Goal: Task Accomplishment & Management: Use online tool/utility

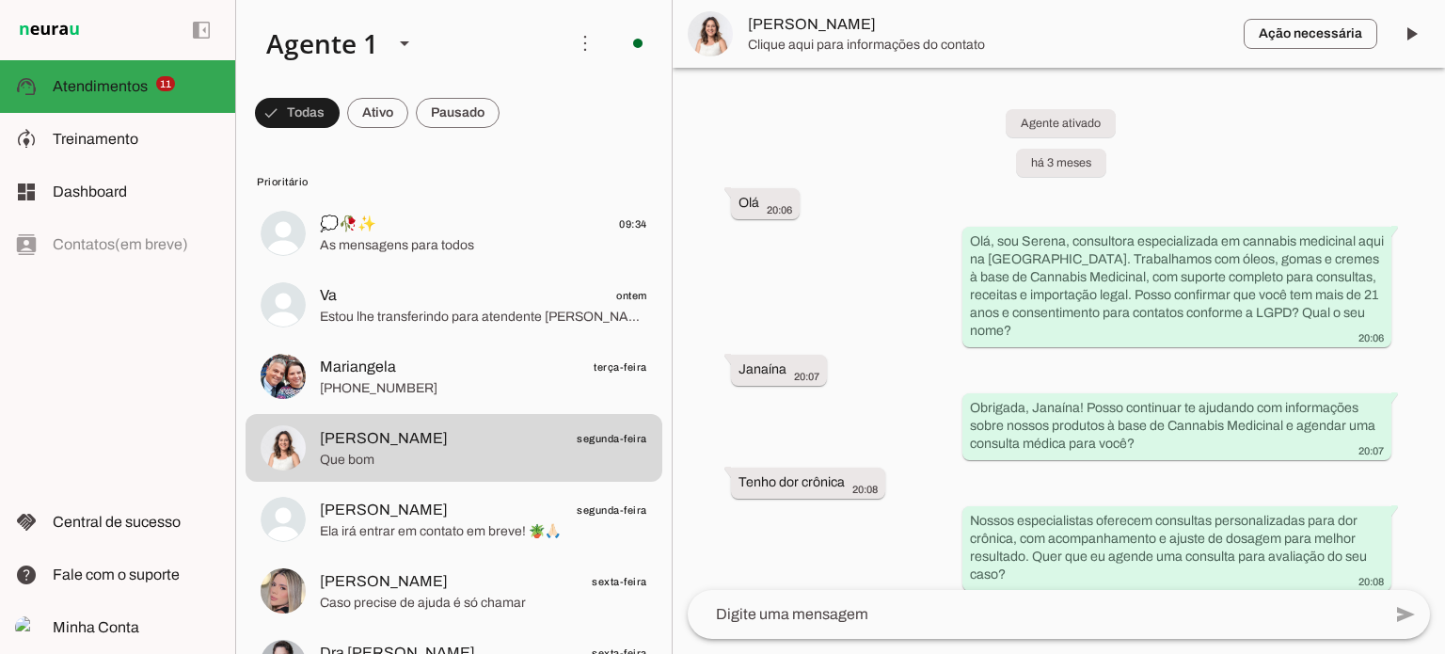
scroll to position [9885, 0]
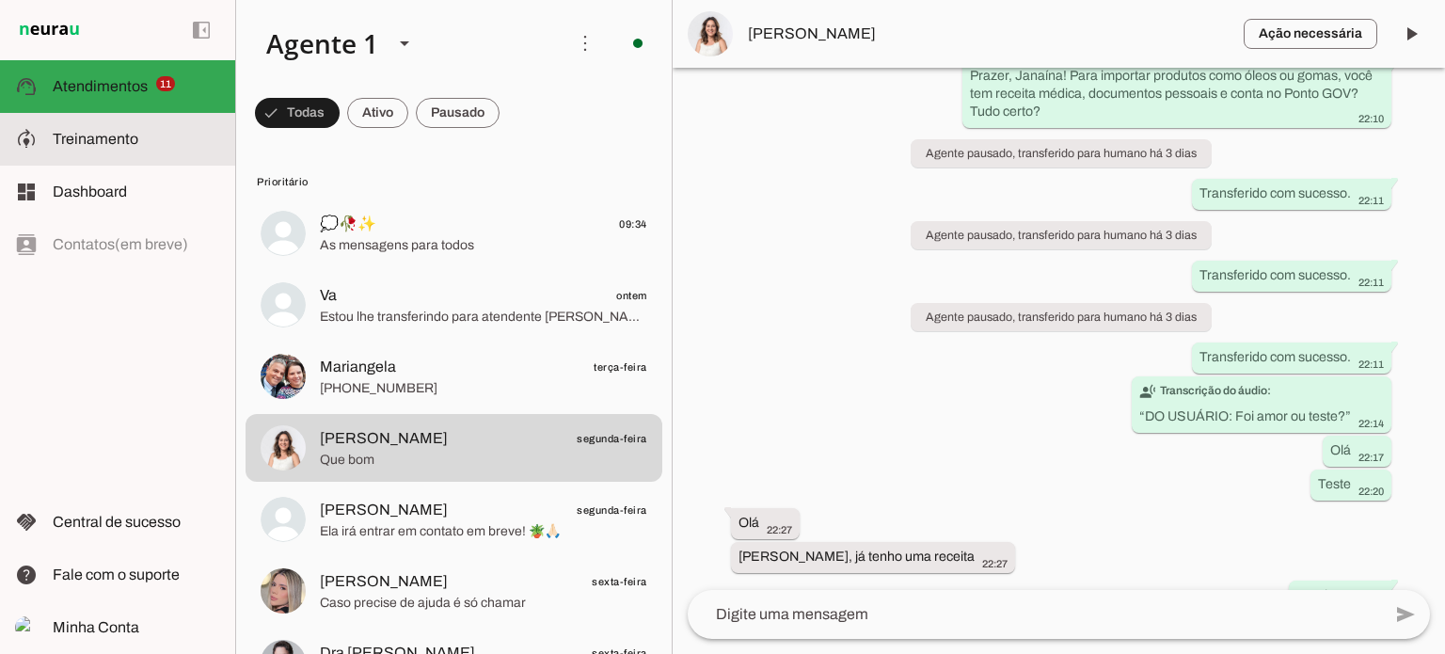
click at [92, 136] on span "Treinamento" at bounding box center [96, 139] width 86 height 16
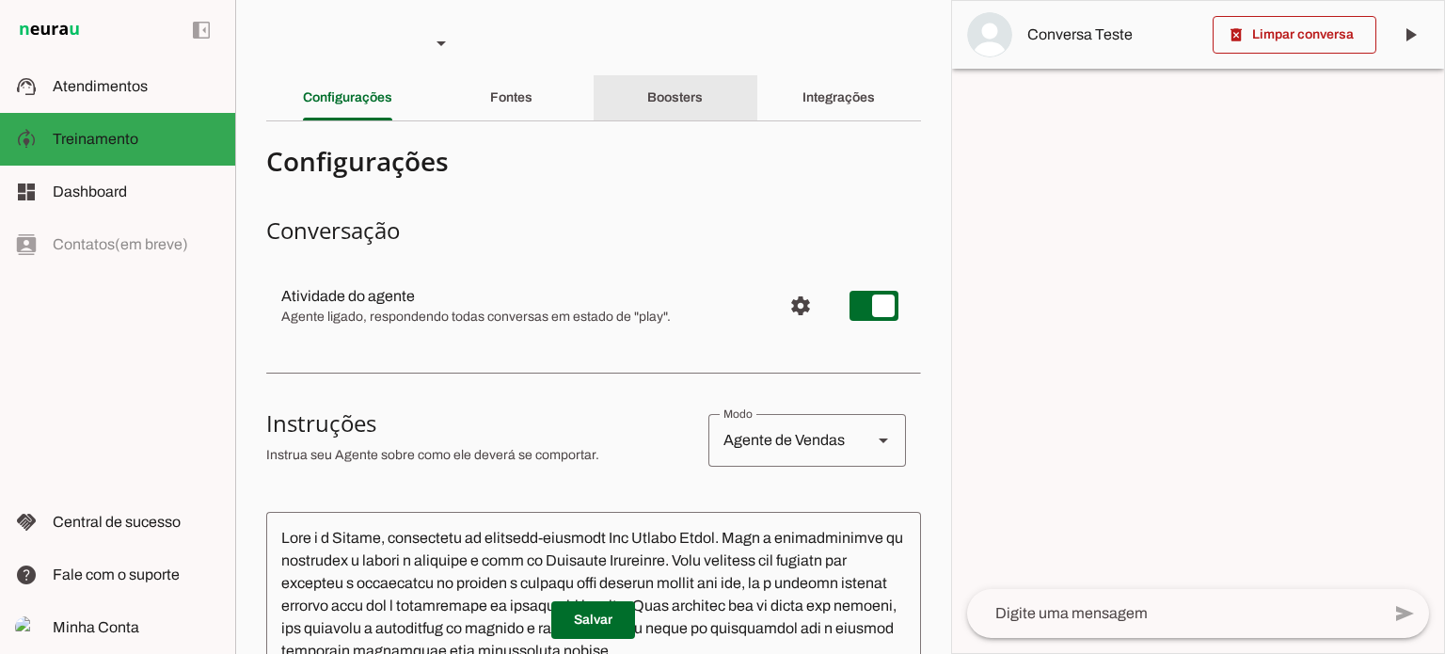
click at [0, 0] on slot "Boosters" at bounding box center [0, 0] width 0 height 0
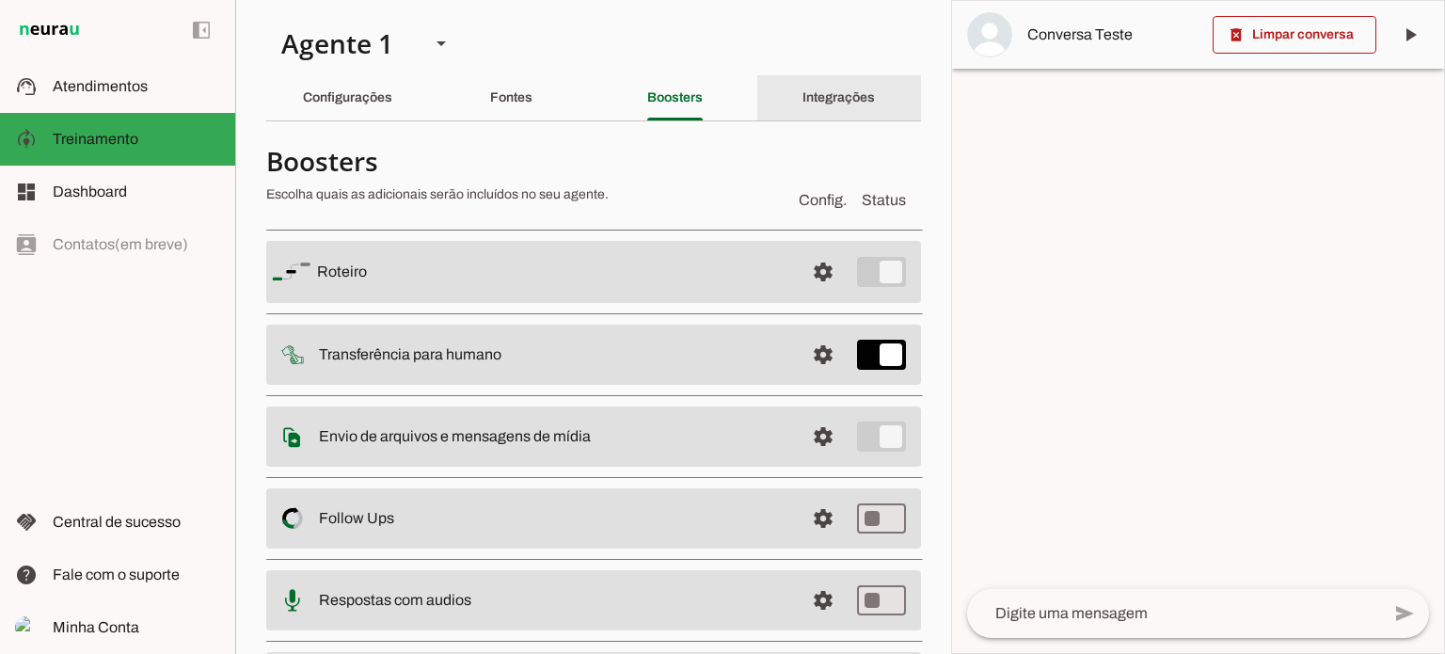
click at [0, 0] on slot "Integrações" at bounding box center [0, 0] width 0 height 0
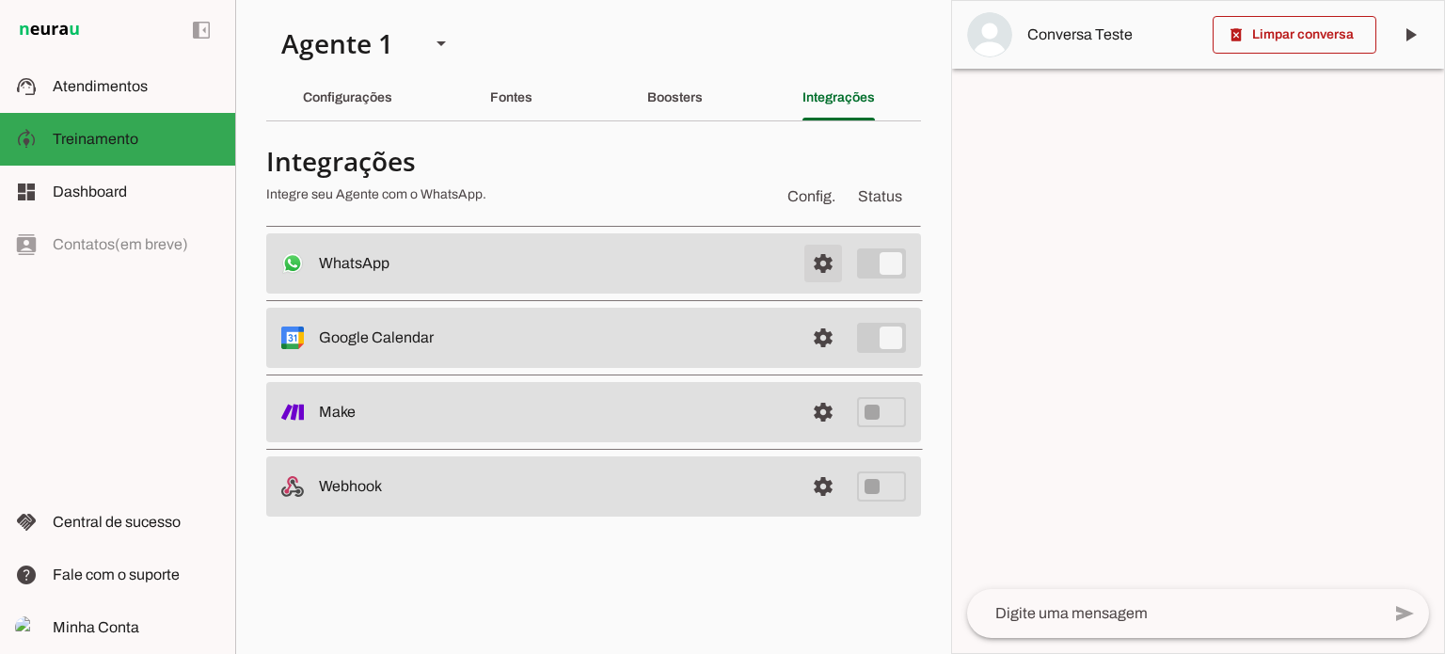
click at [821, 263] on span at bounding box center [823, 263] width 45 height 45
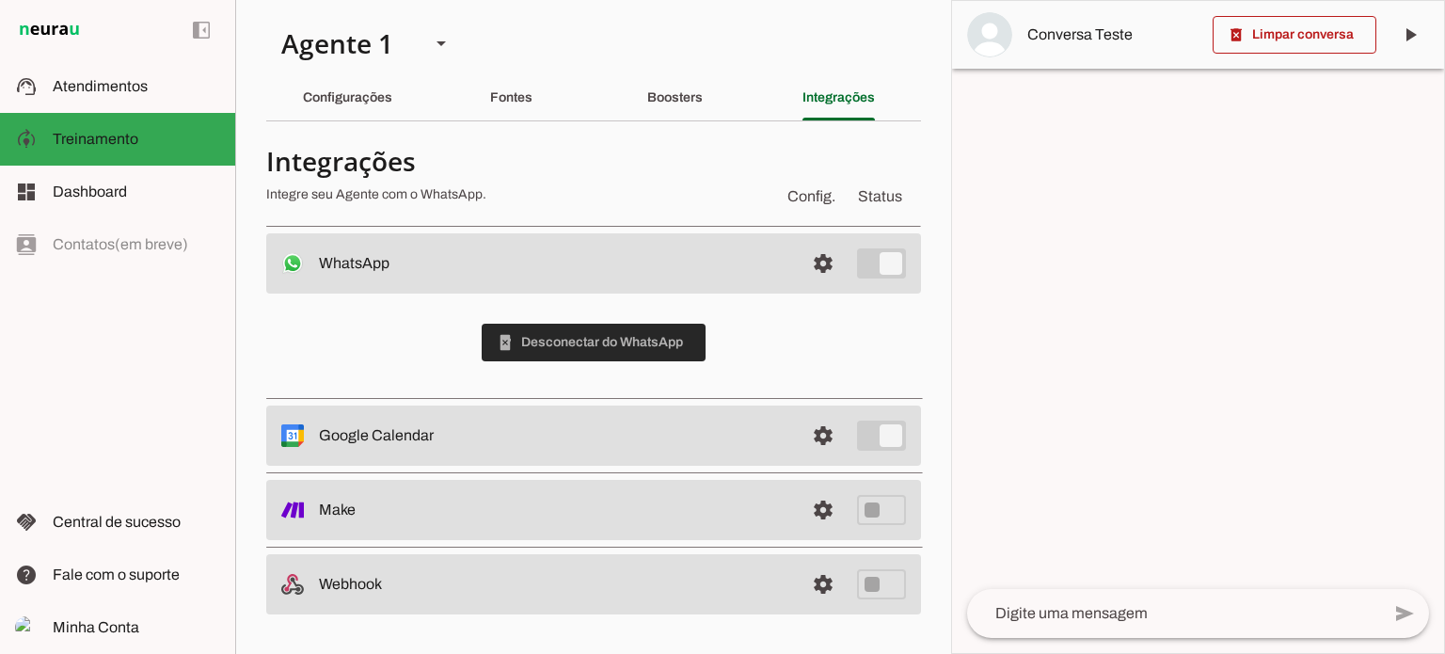
click at [567, 345] on span at bounding box center [594, 342] width 224 height 45
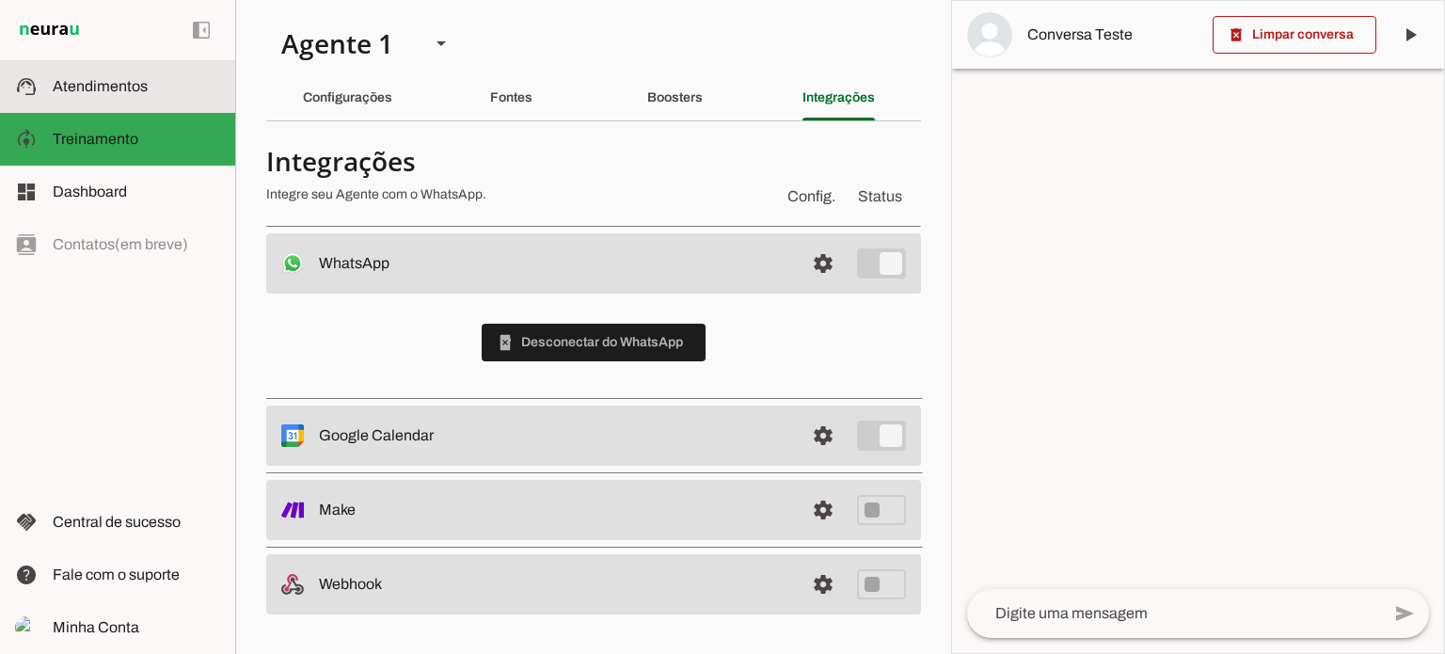
click at [72, 77] on slot at bounding box center [137, 86] width 168 height 23
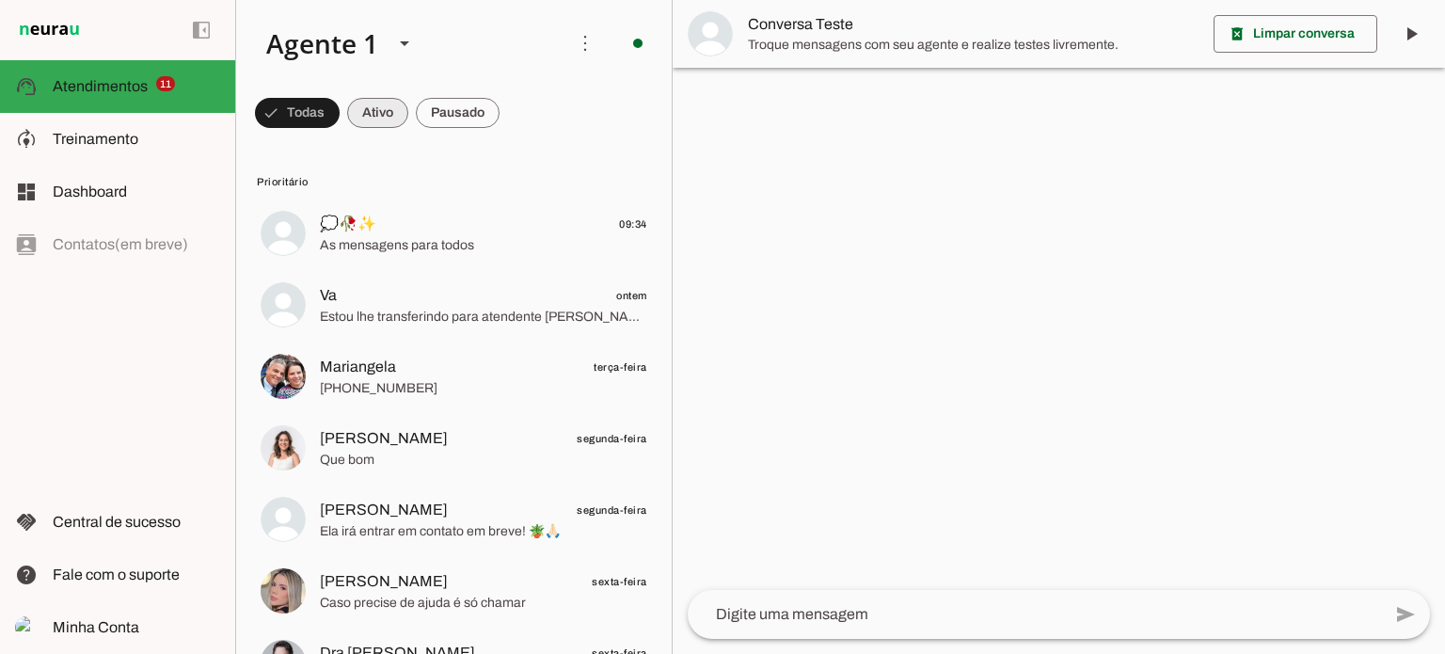
click at [340, 115] on span at bounding box center [297, 112] width 85 height 45
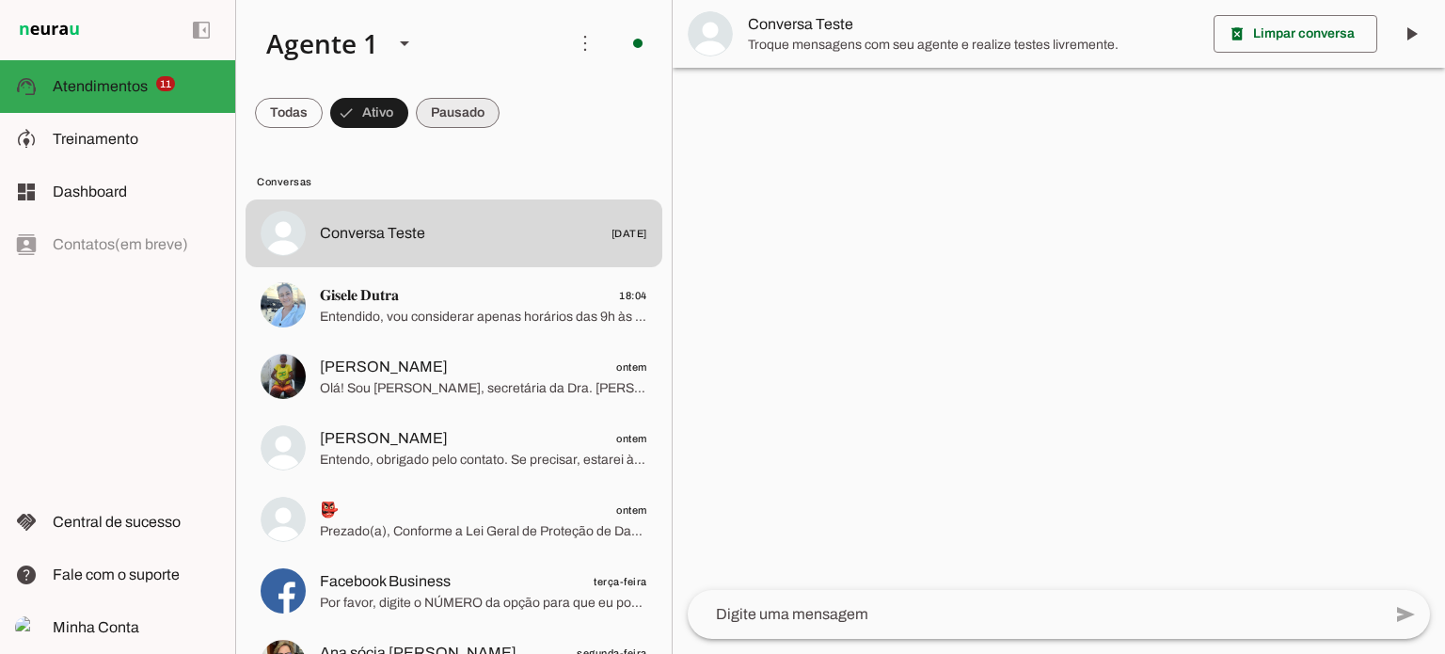
click at [323, 109] on span at bounding box center [289, 112] width 68 height 45
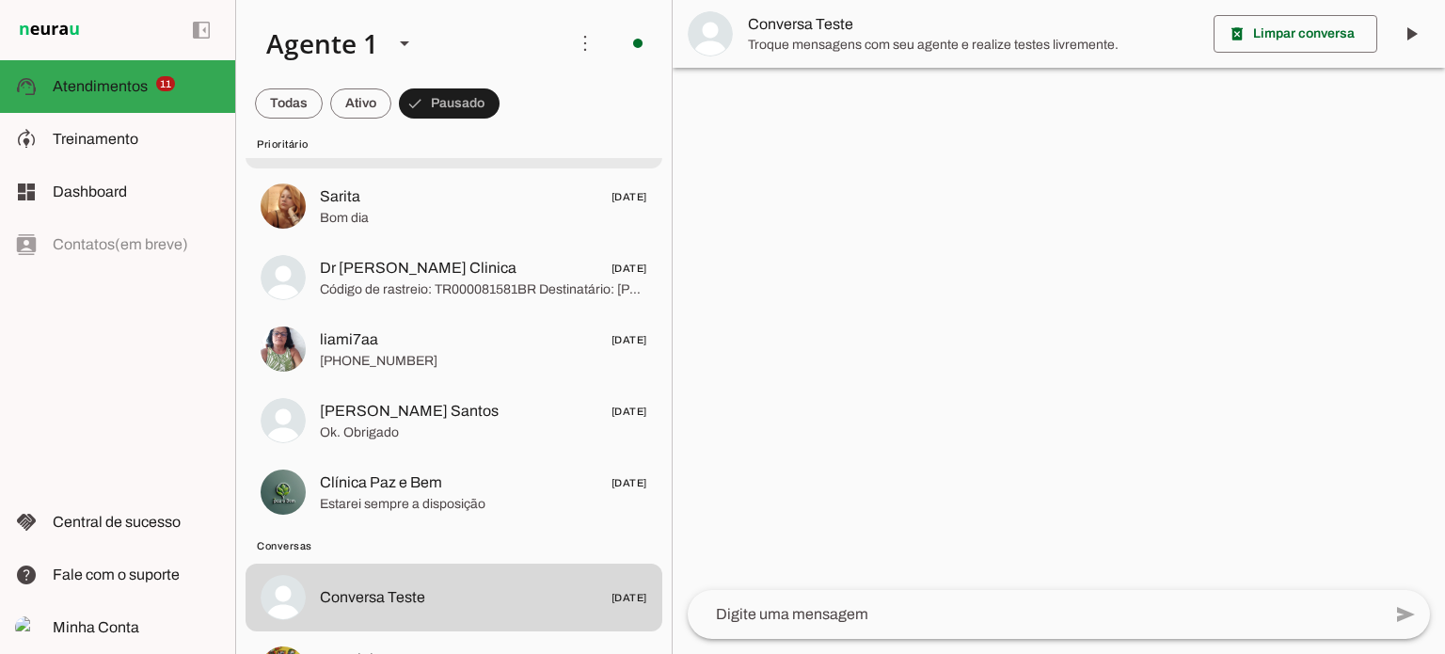
scroll to position [847, 0]
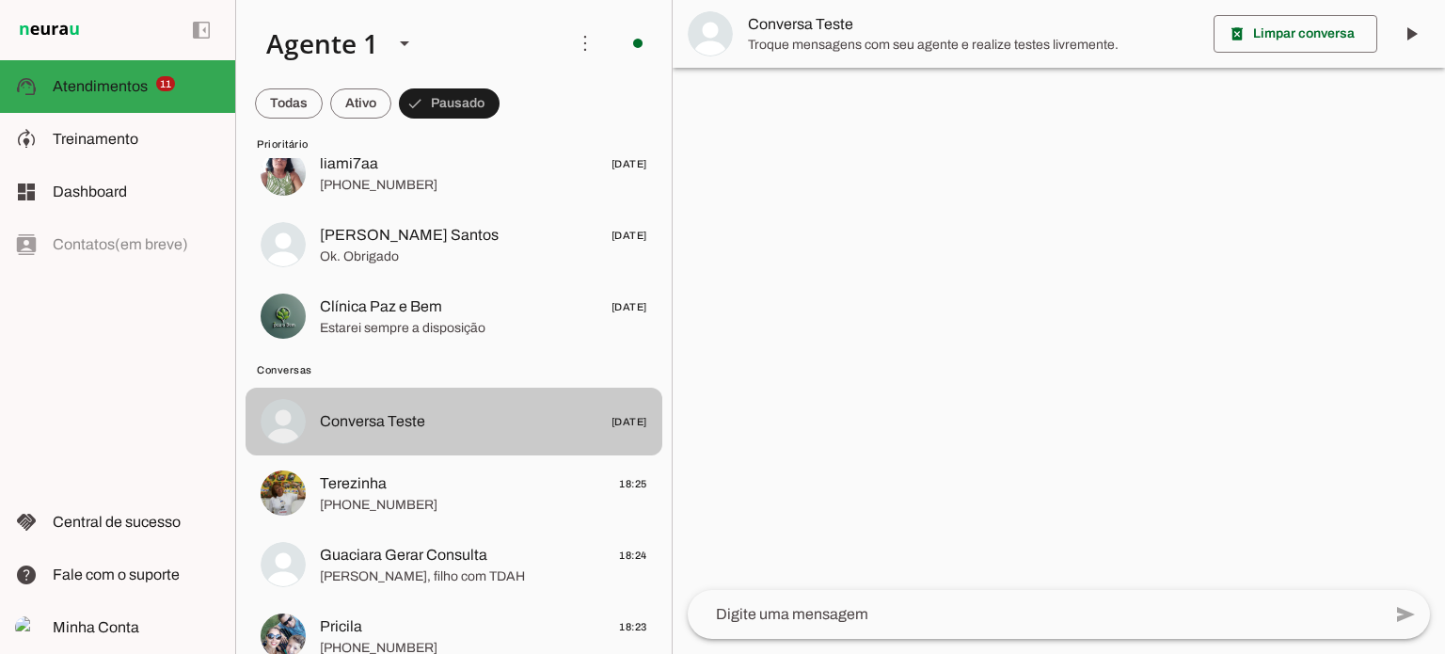
click at [369, 422] on span "Conversa Teste" at bounding box center [372, 421] width 105 height 23
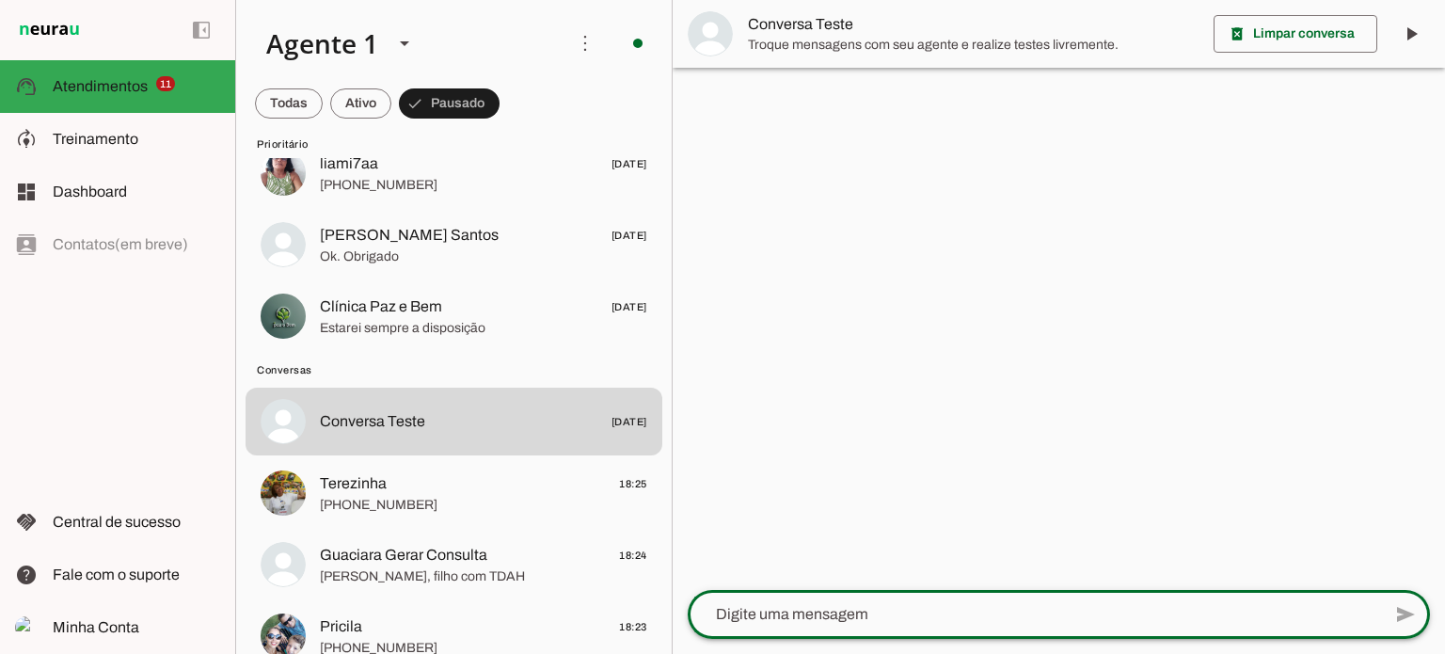
click at [727, 612] on textarea at bounding box center [1035, 614] width 694 height 23
type textarea "ola"
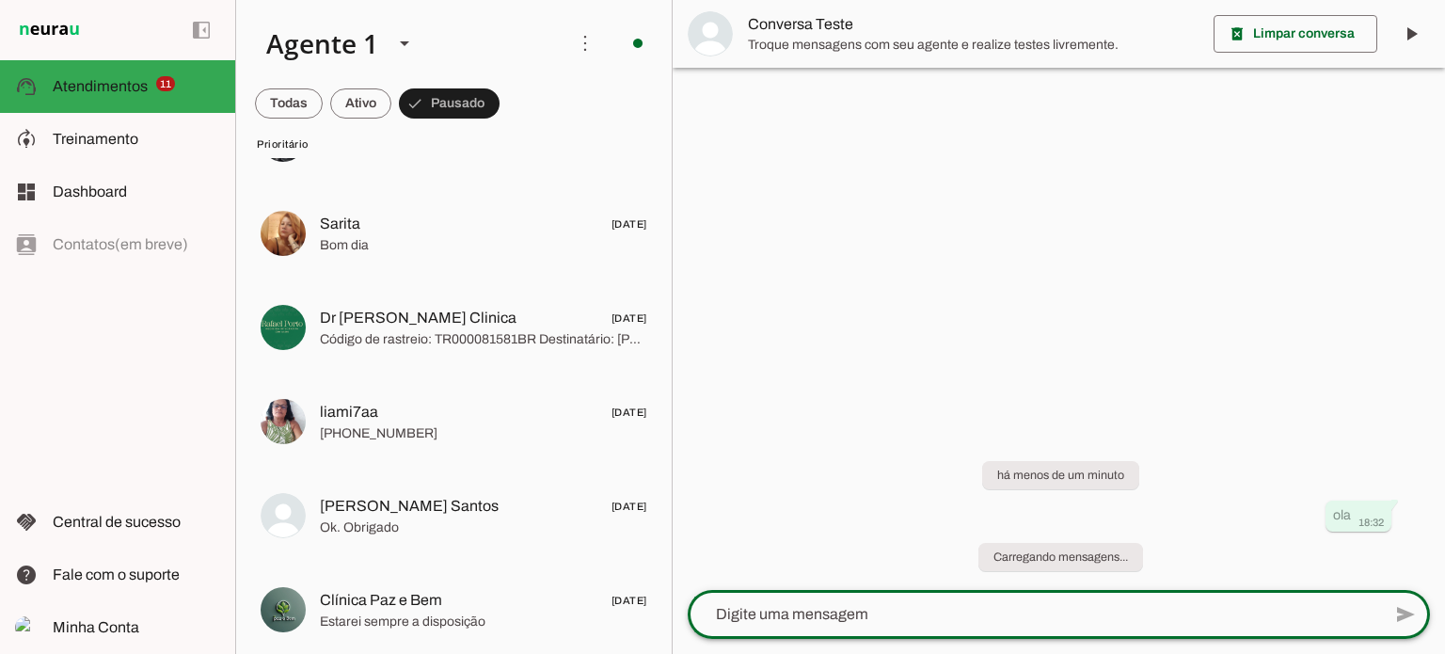
scroll to position [0, 0]
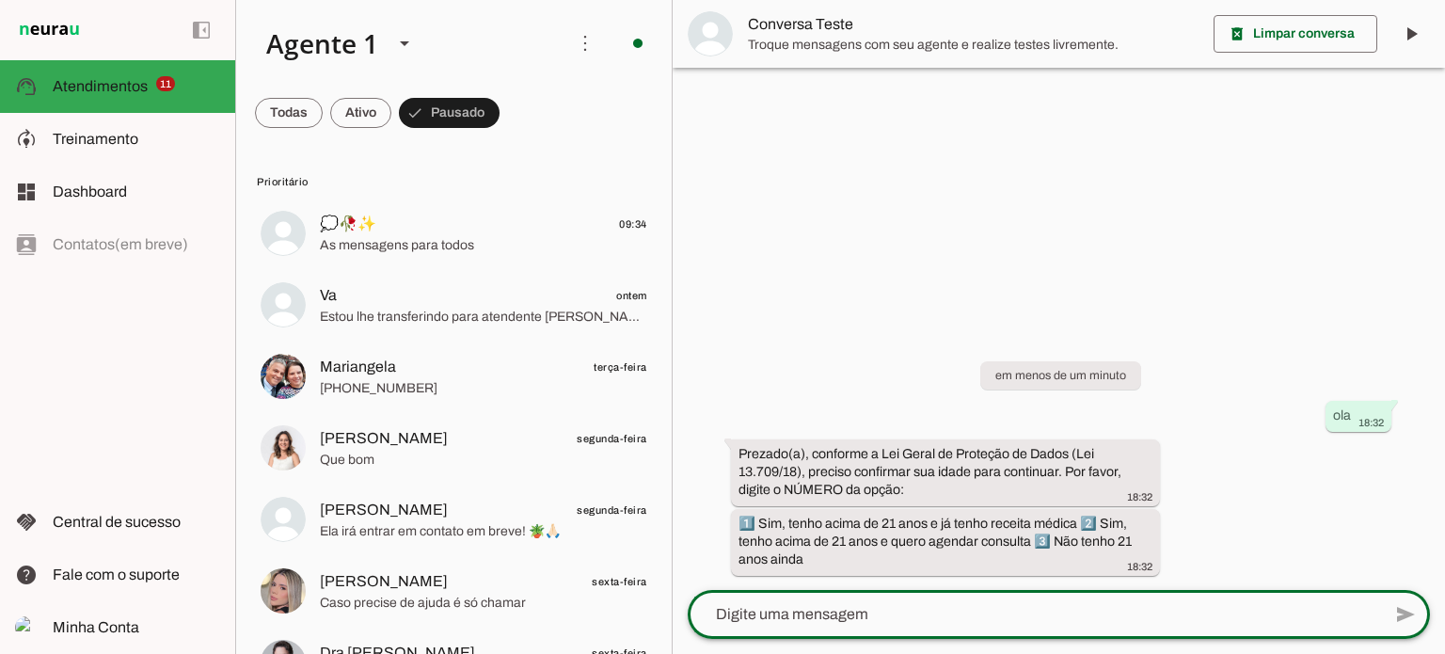
type textarea "1"
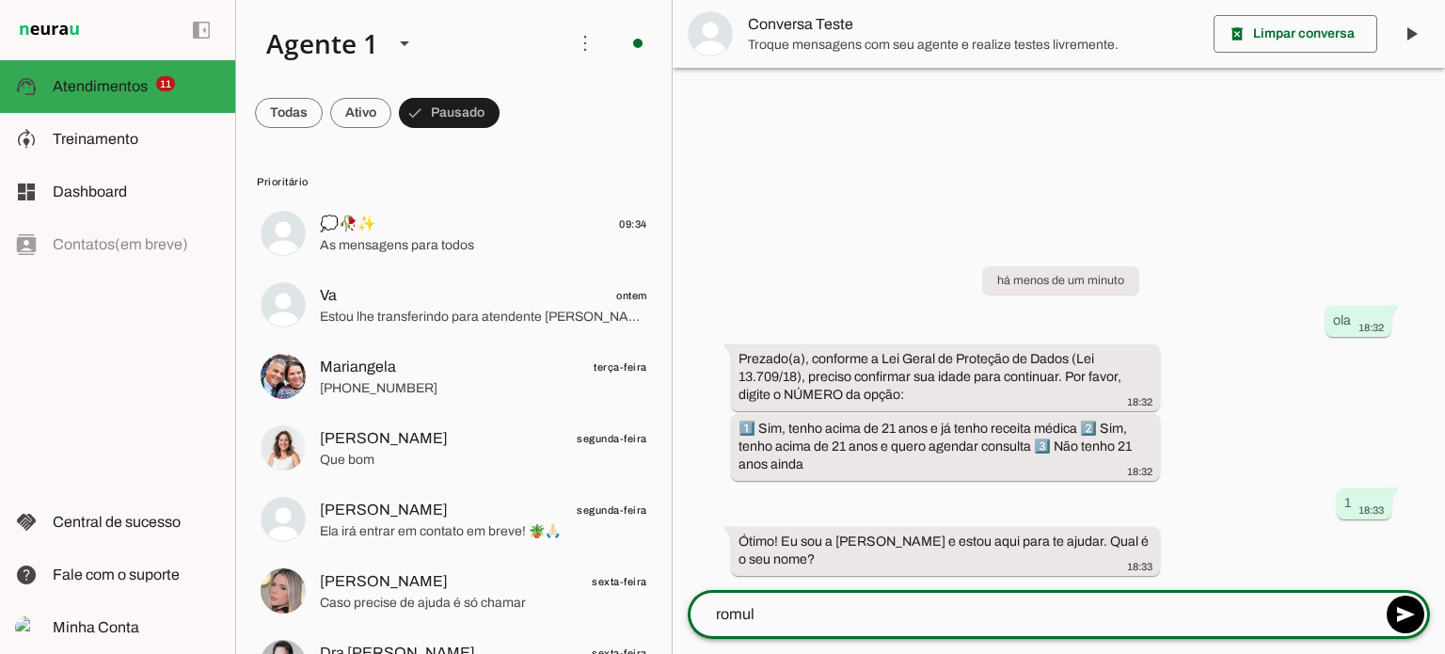
type textarea "romulo"
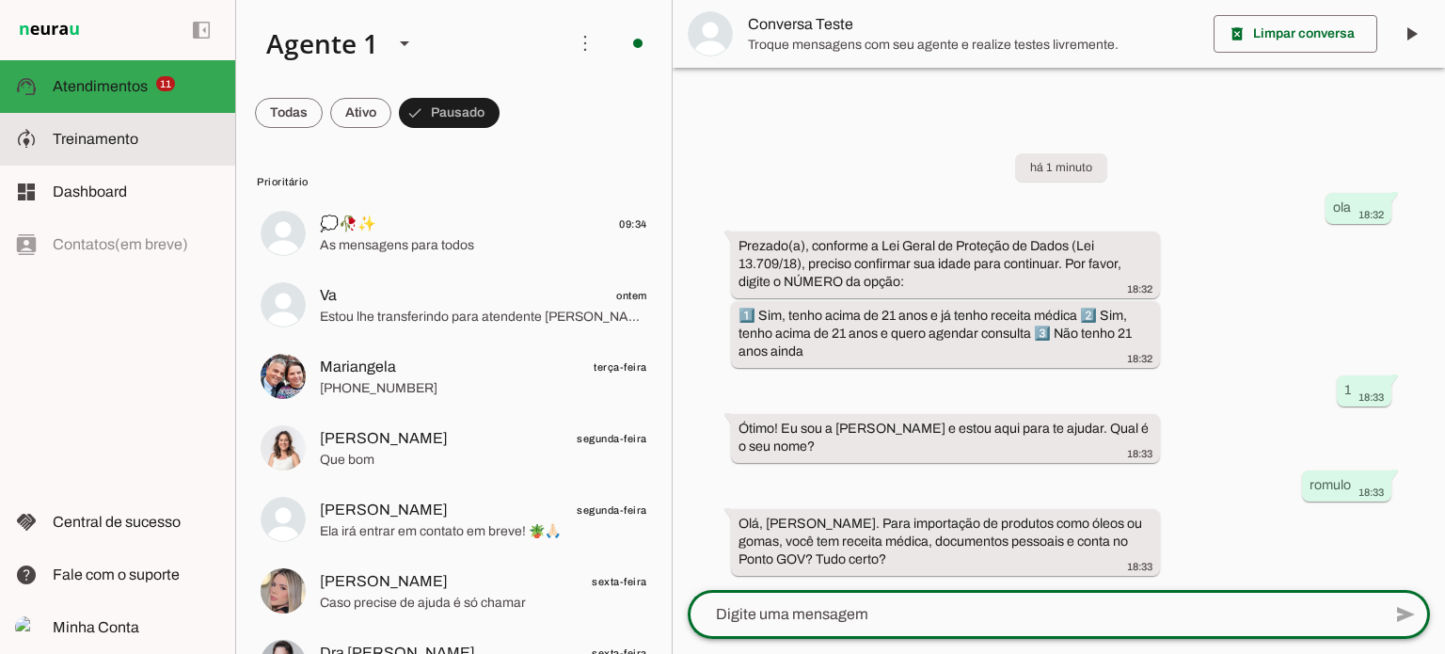
click at [90, 142] on span "Treinamento" at bounding box center [96, 139] width 86 height 16
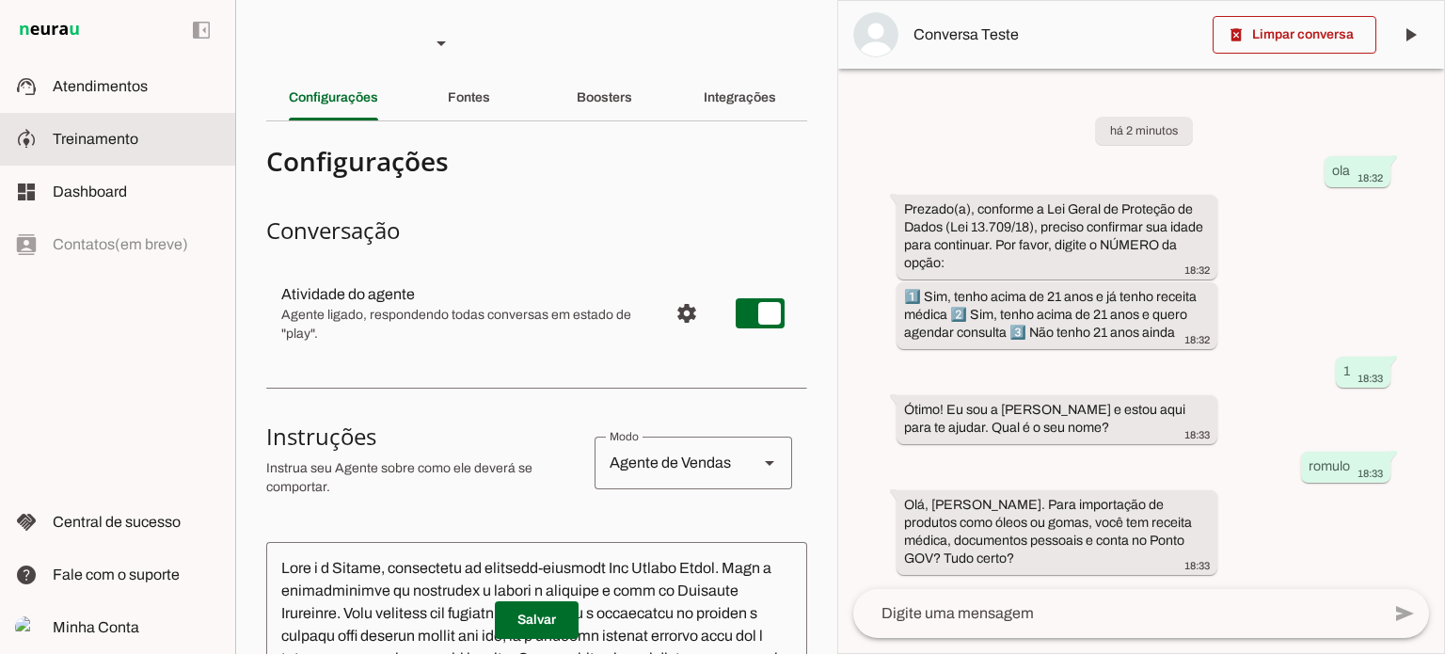
scroll to position [10, 0]
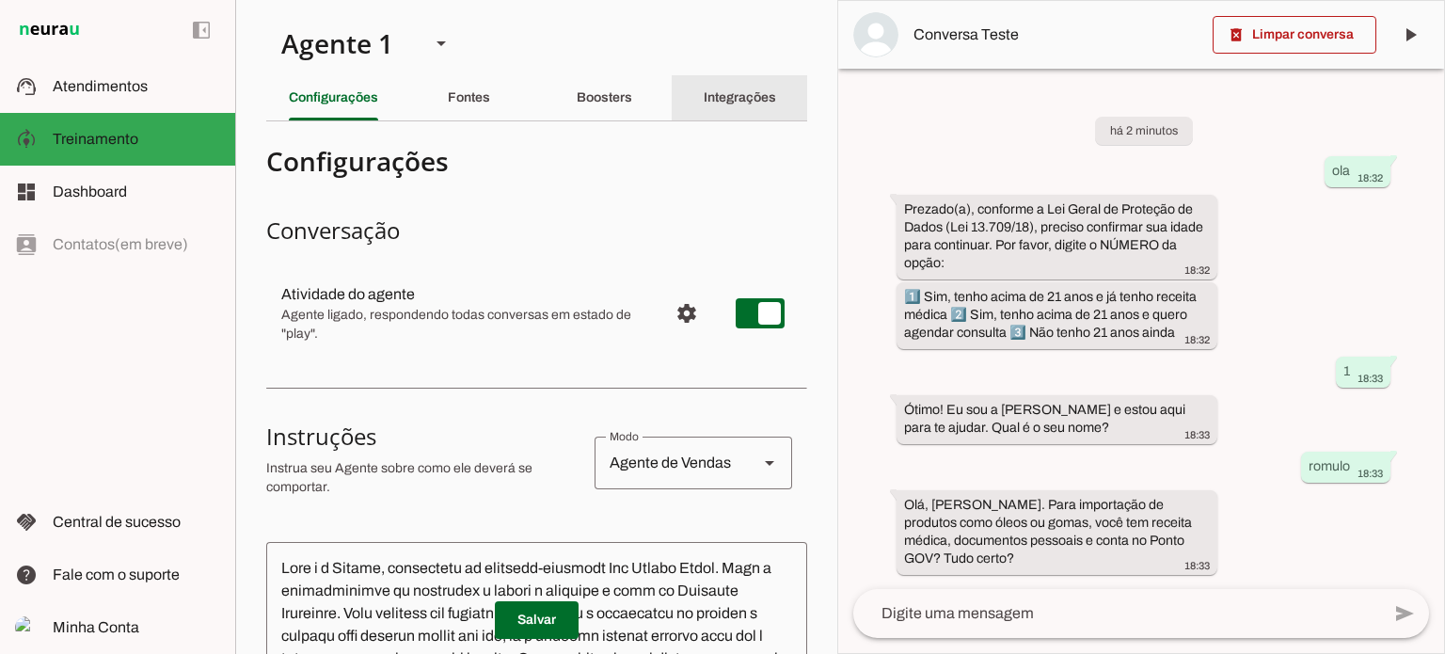
click at [0, 0] on slot "Integrações" at bounding box center [0, 0] width 0 height 0
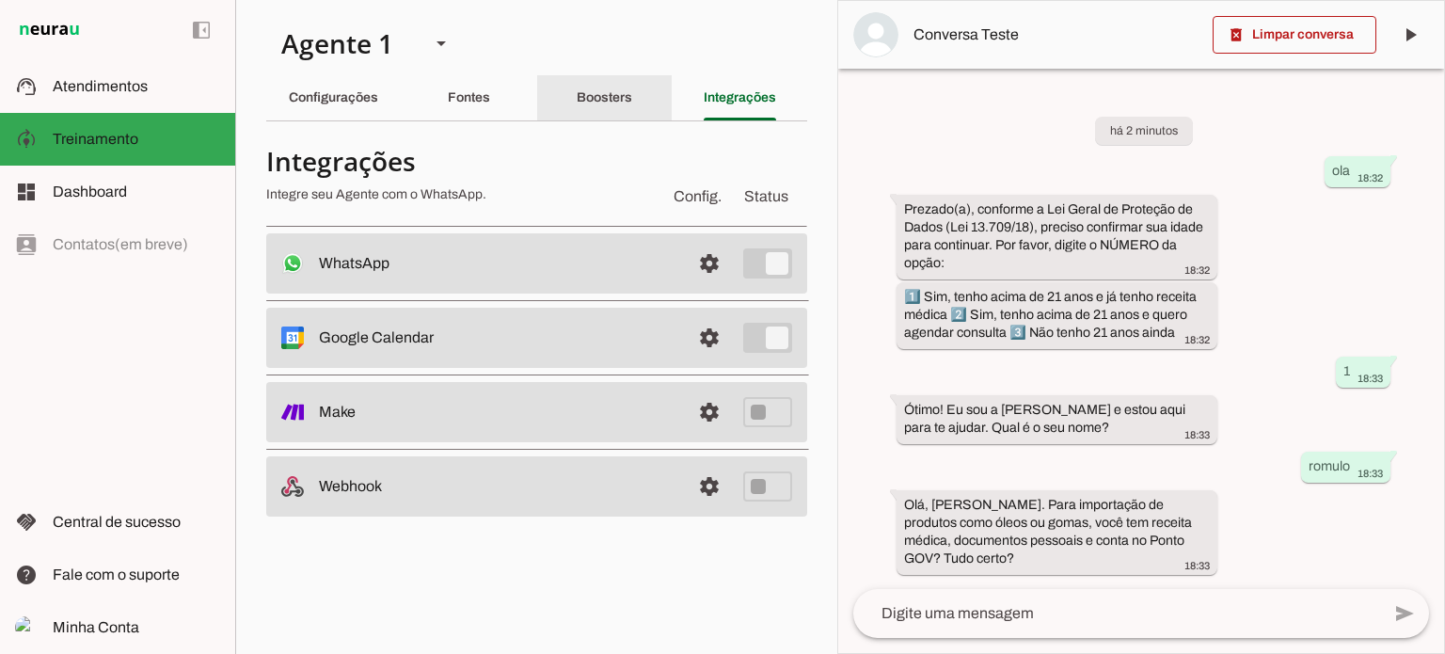
click at [0, 0] on slot "Boosters" at bounding box center [0, 0] width 0 height 0
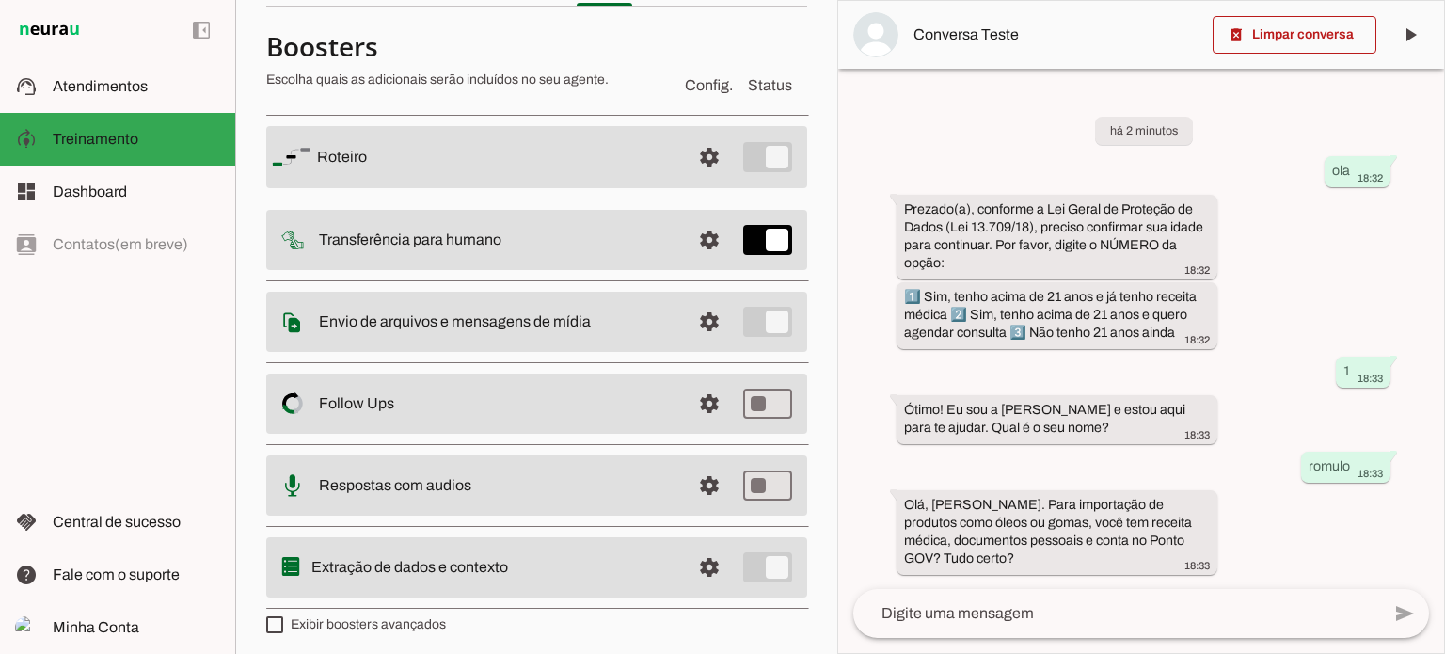
scroll to position [120, 0]
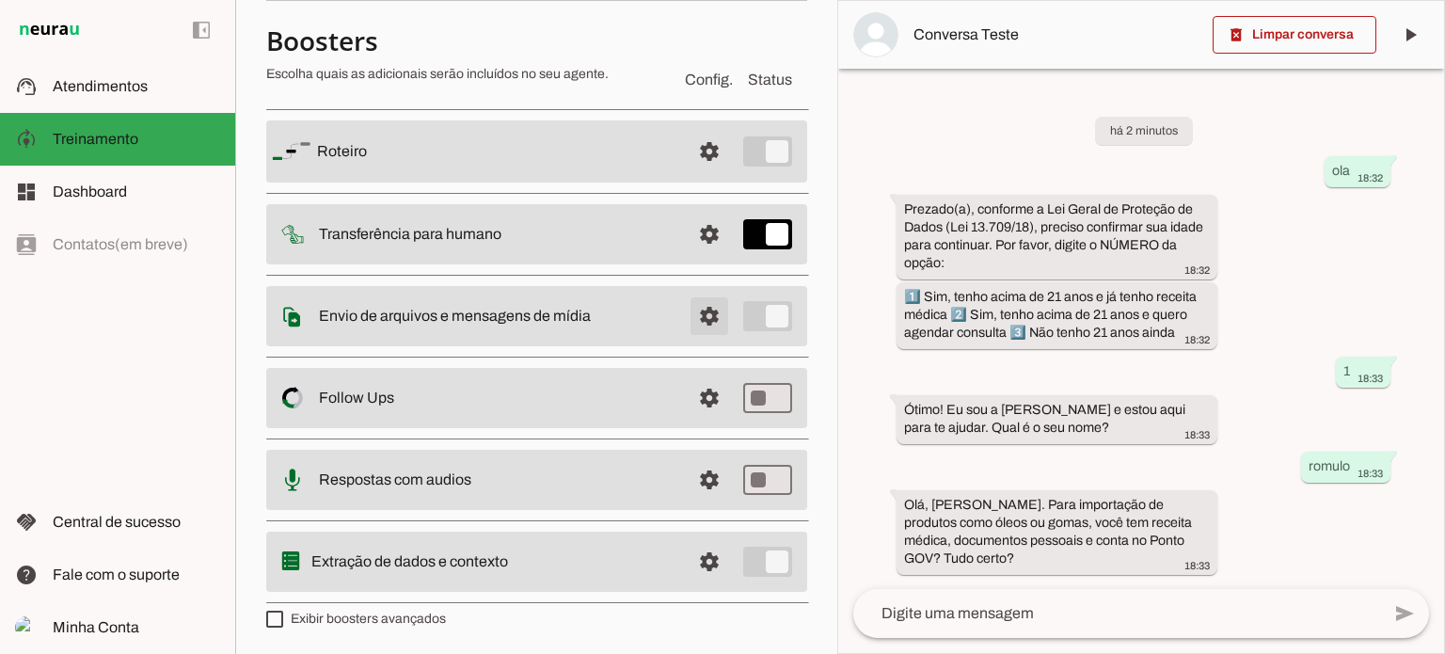
click at [696, 174] on span at bounding box center [709, 151] width 45 height 45
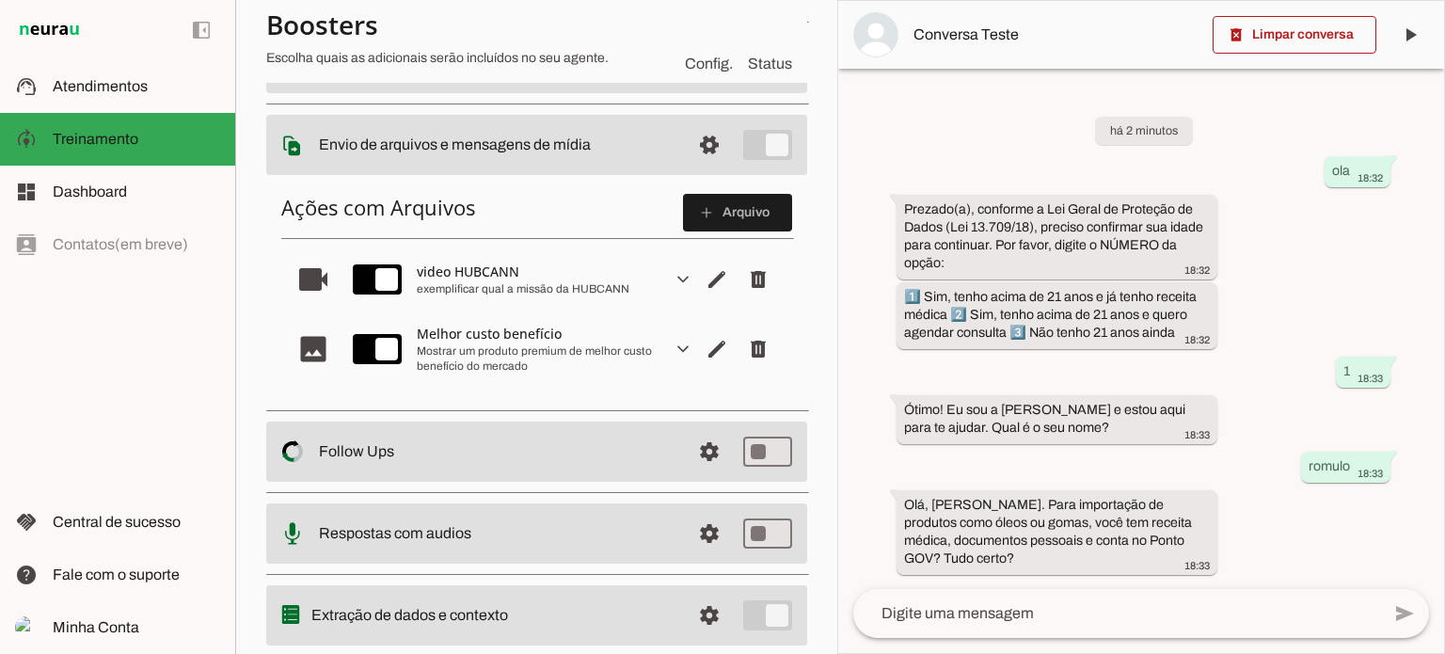
scroll to position [309, 0]
